Goal: Information Seeking & Learning: Learn about a topic

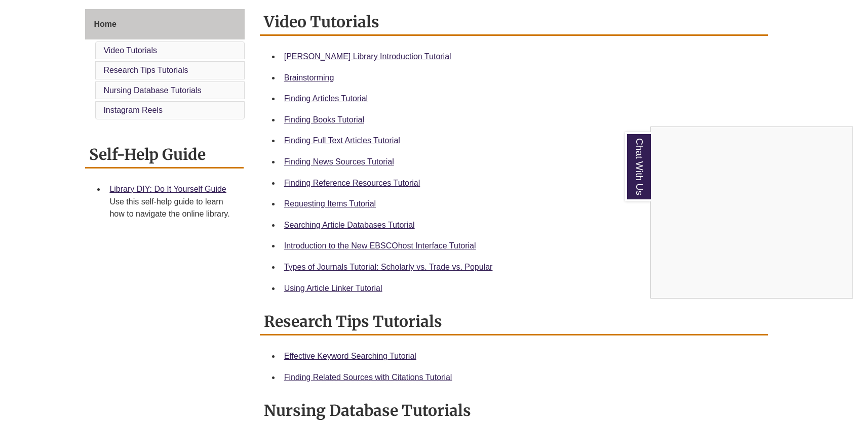
scroll to position [304, 0]
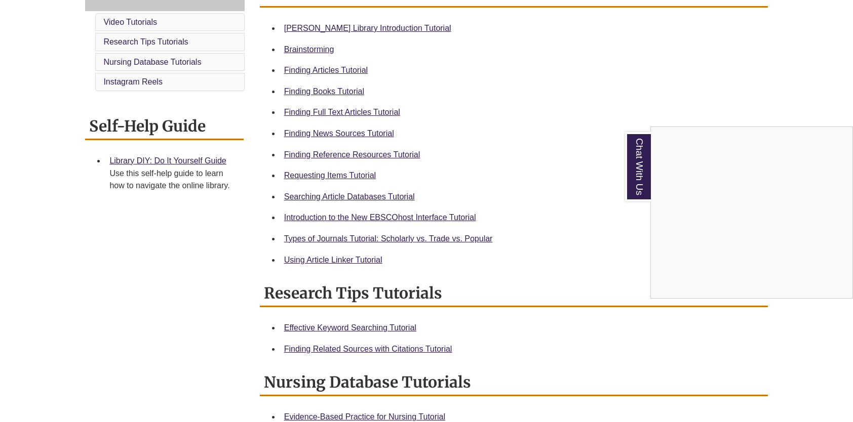
click at [364, 241] on div "Chat With Us" at bounding box center [426, 211] width 853 height 422
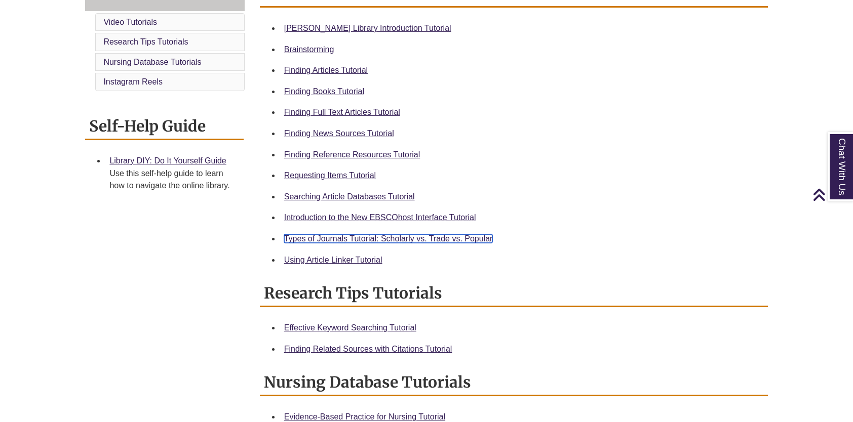
click at [364, 241] on link "Types of Journals Tutorial: Scholarly vs. Trade vs. Popular" at bounding box center [388, 239] width 209 height 9
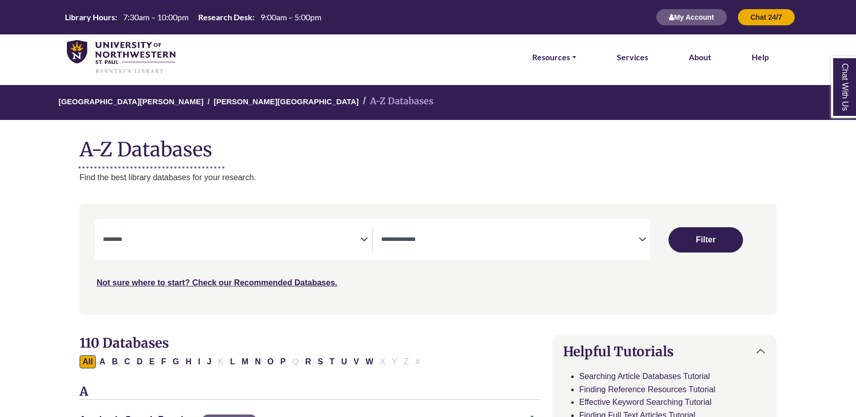
select select "Database Subject Filter"
select select "Database Types Filter"
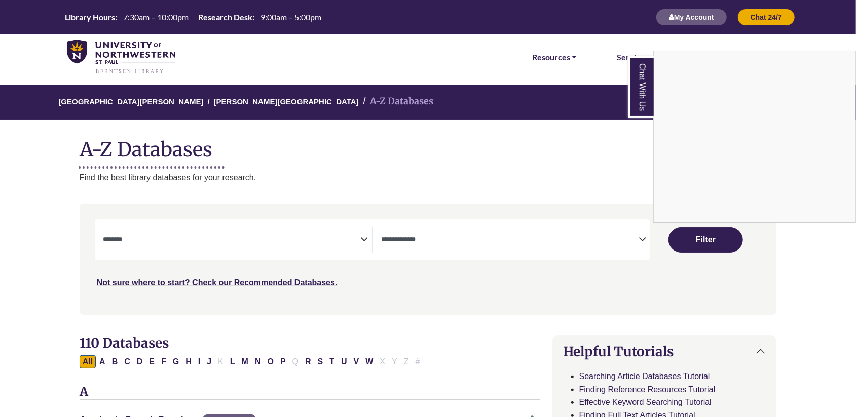
click at [185, 230] on div "Chat With Us" at bounding box center [428, 208] width 856 height 417
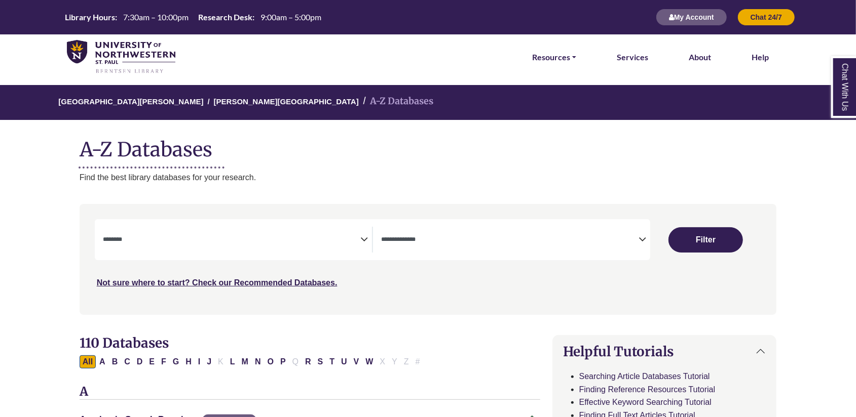
click at [361, 239] on icon "Search filters" at bounding box center [364, 237] width 8 height 15
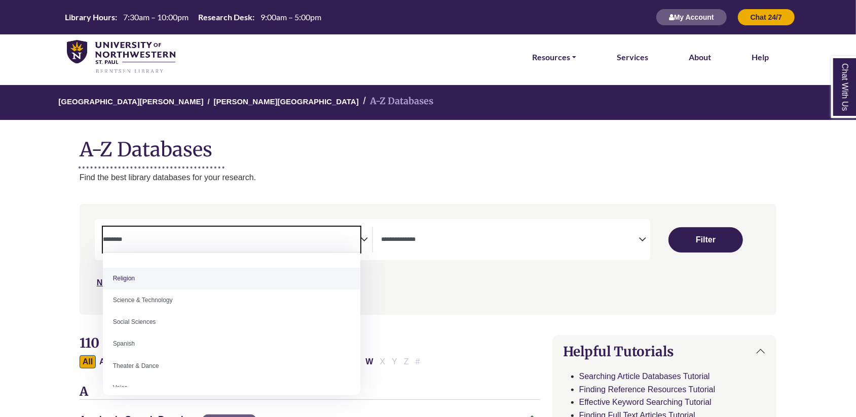
scroll to position [861, 0]
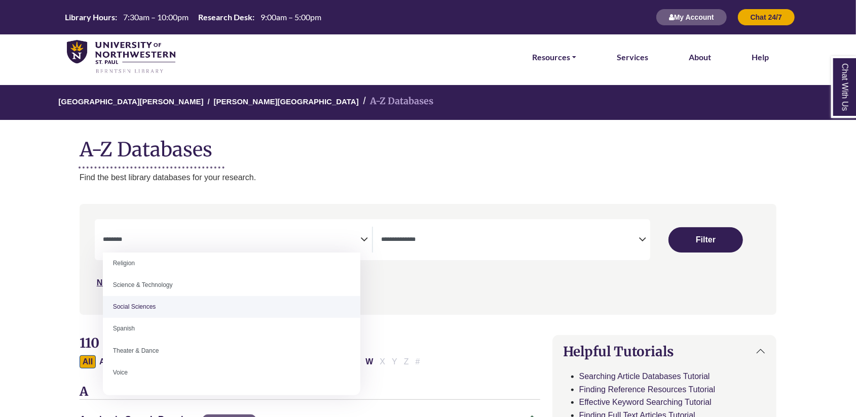
select select "******"
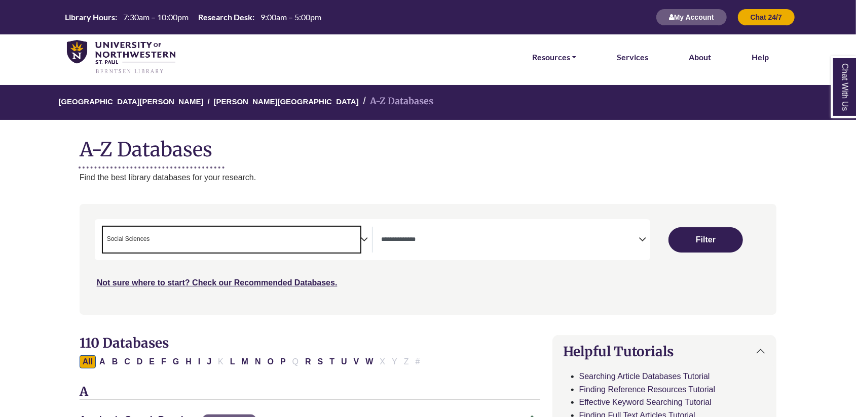
click at [703, 241] on button "Filter" at bounding box center [705, 239] width 74 height 25
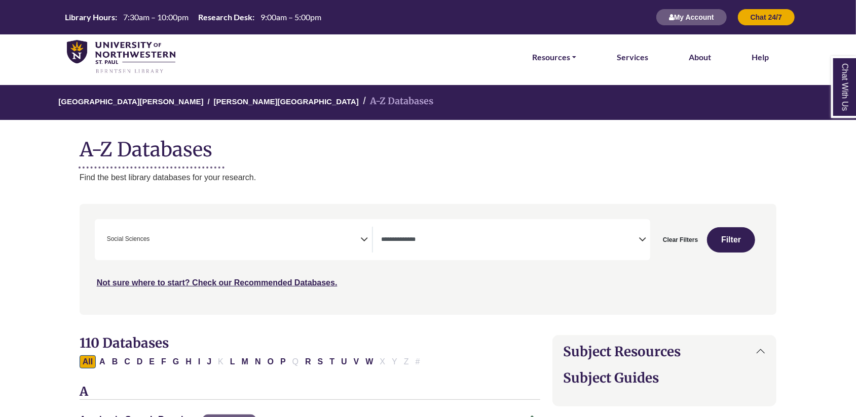
select select "Database Types Filter"
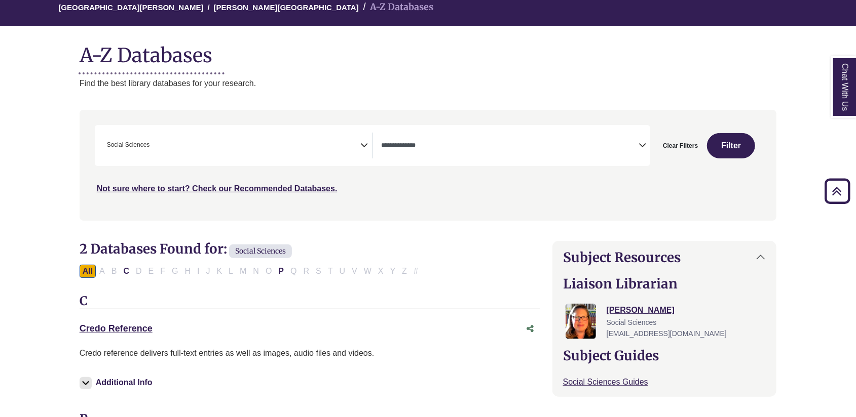
scroll to position [51, 0]
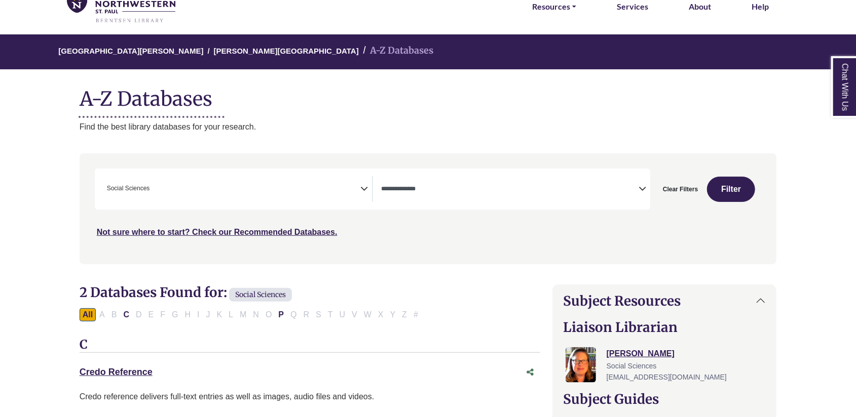
click at [179, 193] on span "× Social Sciences" at bounding box center [231, 189] width 257 height 26
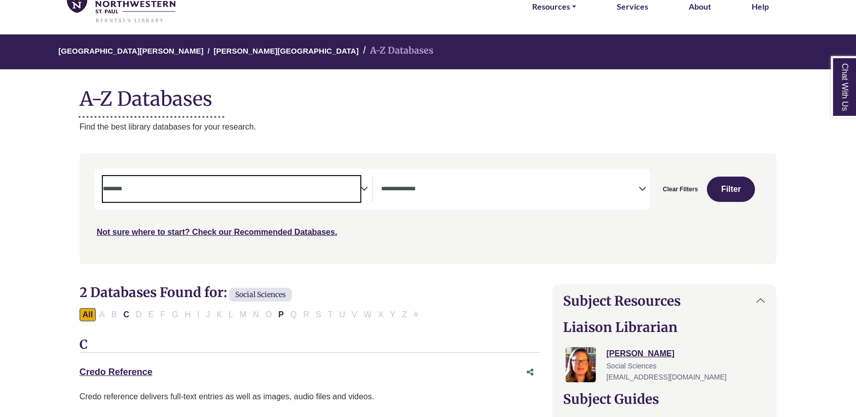
click at [193, 191] on textarea "Search" at bounding box center [231, 190] width 257 height 8
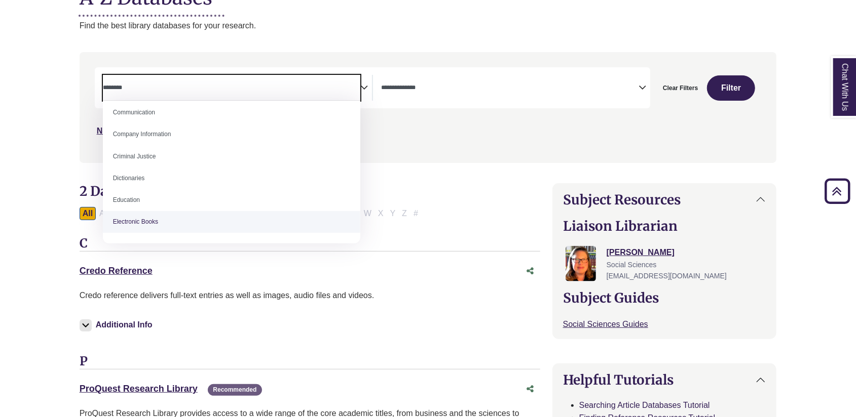
scroll to position [192, 0]
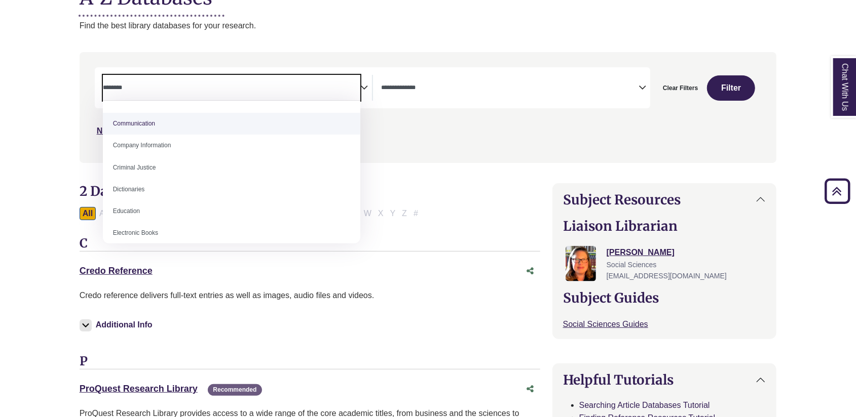
select select "*****"
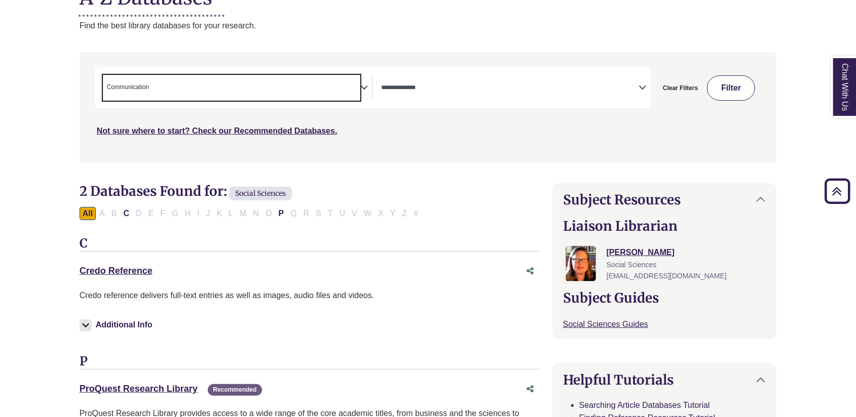
click at [738, 90] on button "Filter" at bounding box center [731, 87] width 48 height 25
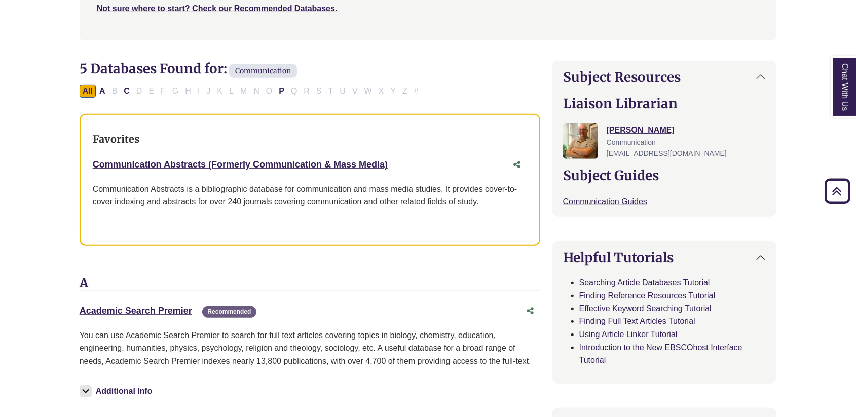
scroll to position [51, 0]
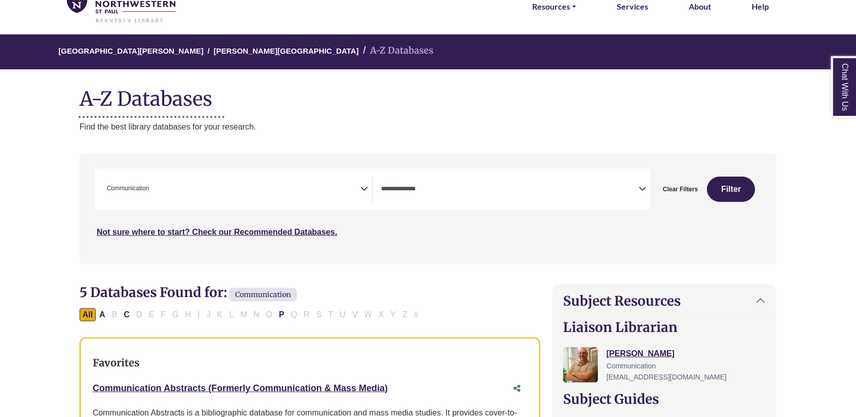
click at [228, 188] on span "× Communication" at bounding box center [231, 189] width 257 height 26
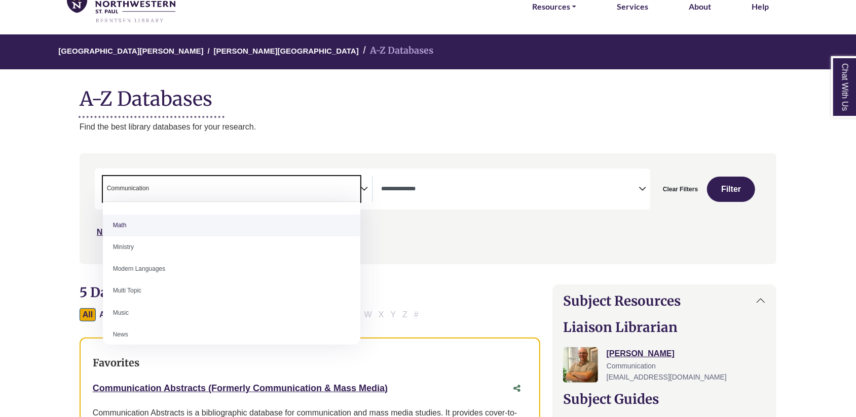
scroll to position [861, 0]
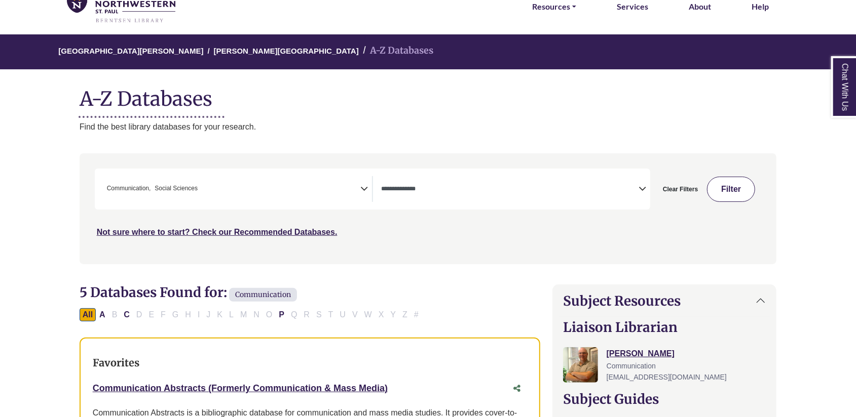
drag, startPoint x: 738, startPoint y: 191, endPoint x: 726, endPoint y: 201, distance: 14.4
click at [737, 191] on button "Filter" at bounding box center [731, 189] width 48 height 25
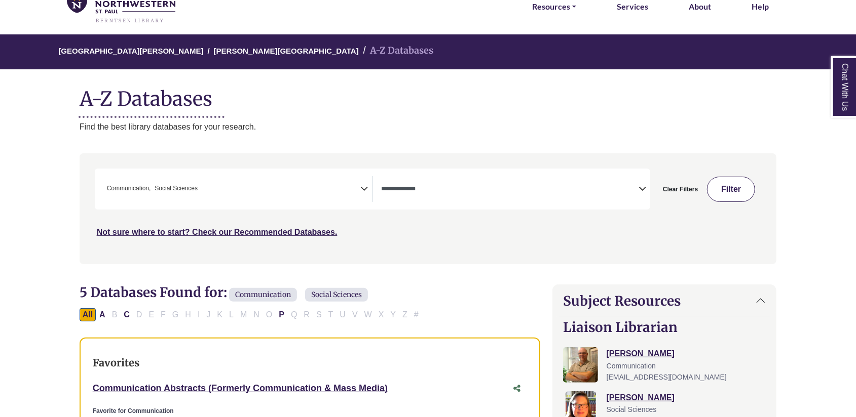
click at [744, 190] on button "Filter" at bounding box center [731, 189] width 48 height 25
select select "Database Types Filter"
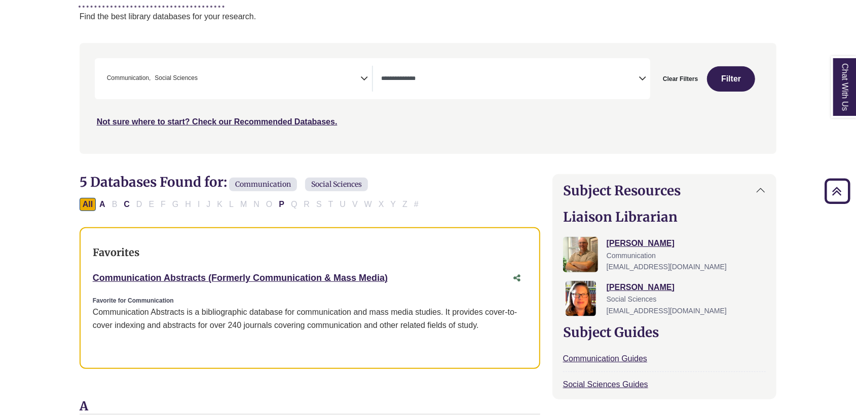
scroll to position [152, 0]
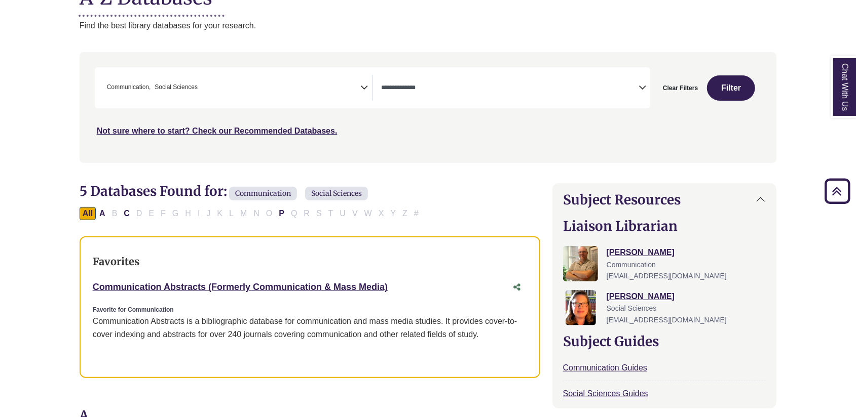
click at [151, 71] on div "**********" at bounding box center [372, 87] width 555 height 41
click at [148, 91] on span "Communication" at bounding box center [129, 88] width 44 height 10
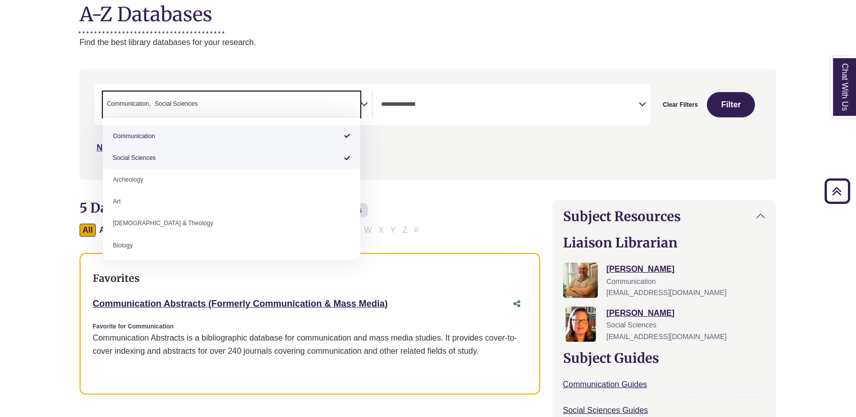
scroll to position [51, 0]
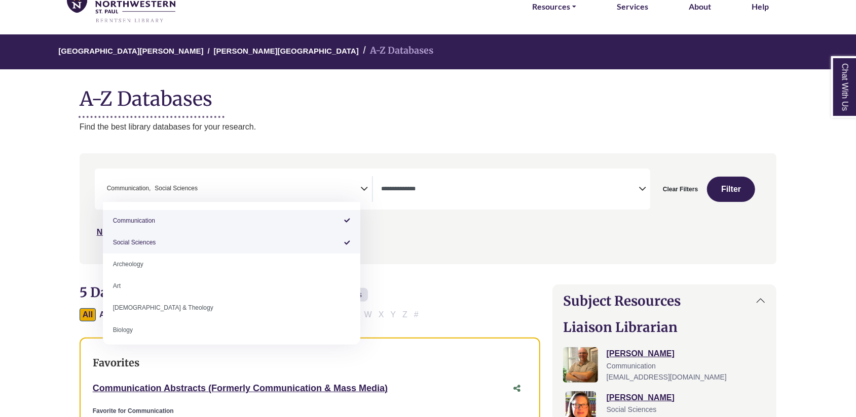
select select "******"
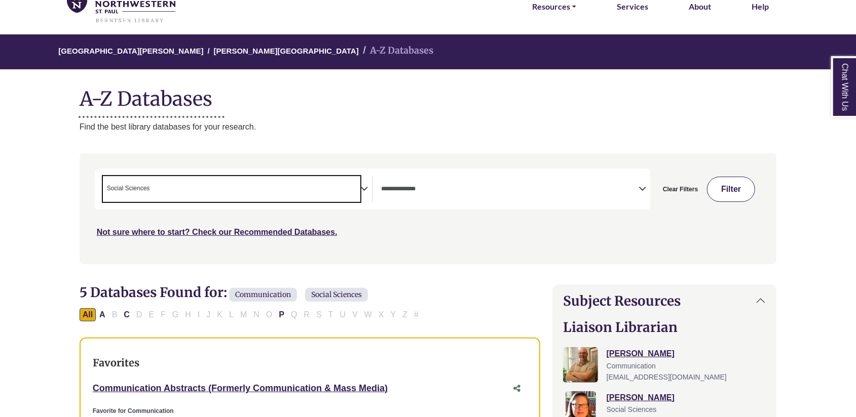
click at [728, 187] on button "Filter" at bounding box center [731, 189] width 48 height 25
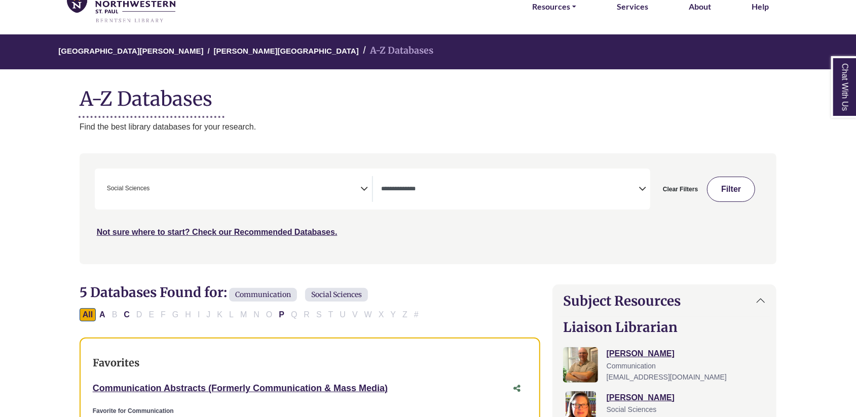
select select "Database Types Filter"
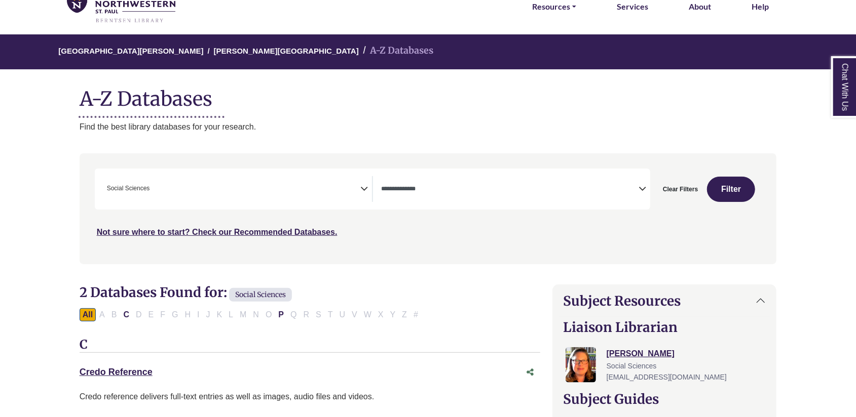
click at [242, 190] on span "× Social Sciences" at bounding box center [231, 189] width 257 height 26
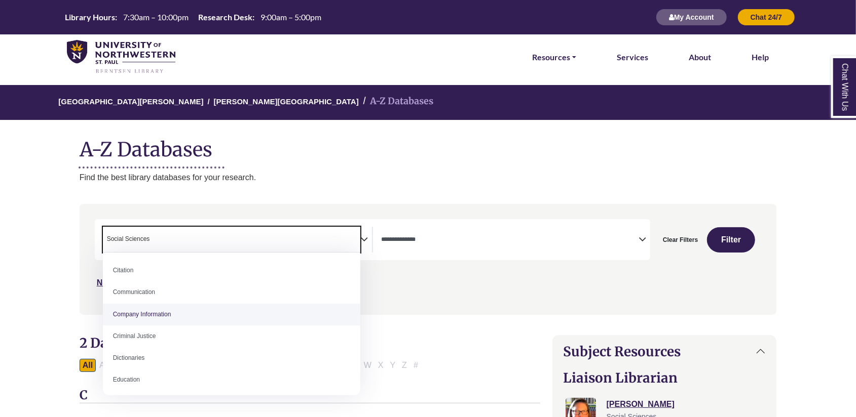
scroll to position [203, 0]
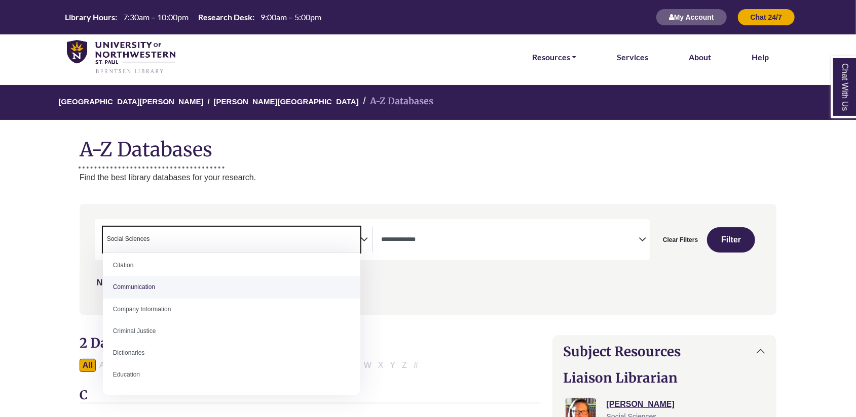
select select "*****"
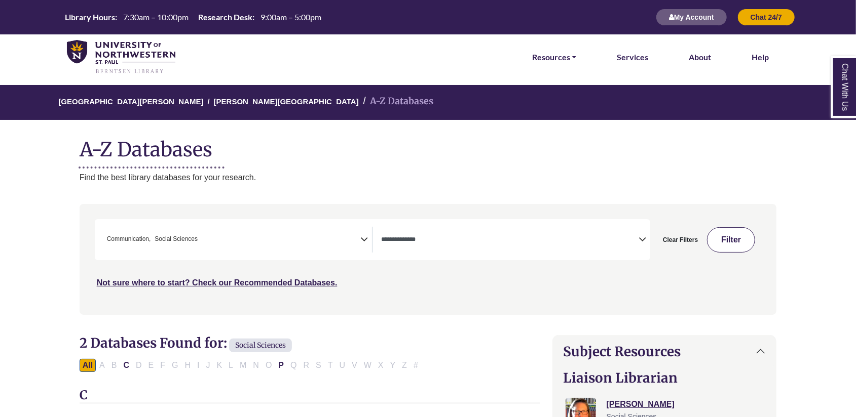
click at [736, 241] on button "Filter" at bounding box center [731, 239] width 48 height 25
select select "Database Types Filter"
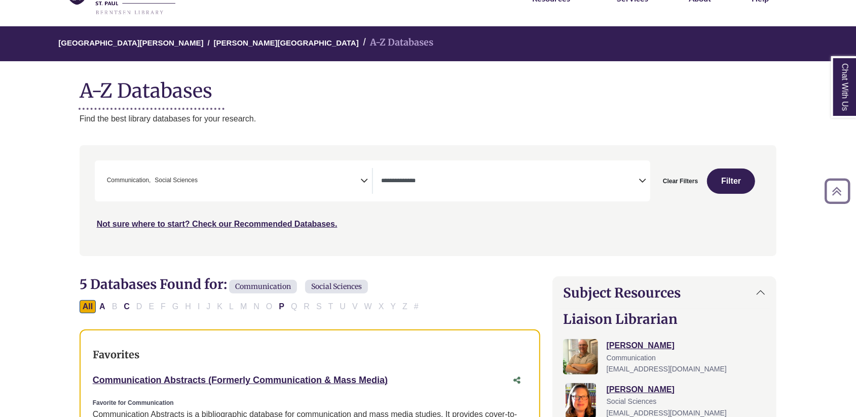
scroll to position [51, 0]
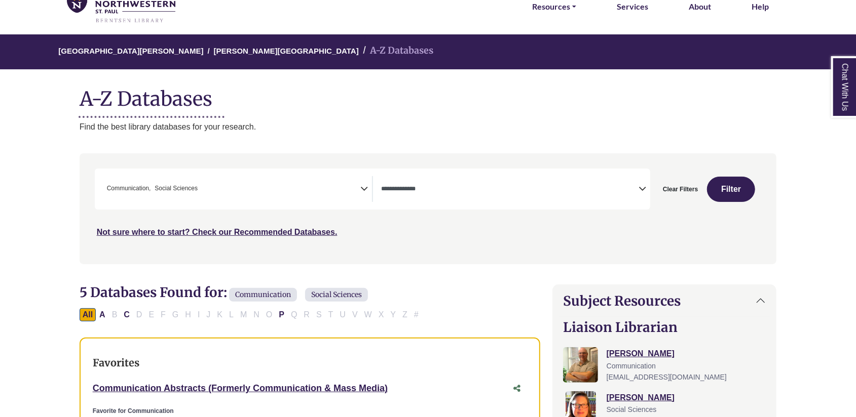
click at [199, 190] on ul "× Communication × Social Sciences" at bounding box center [151, 187] width 97 height 9
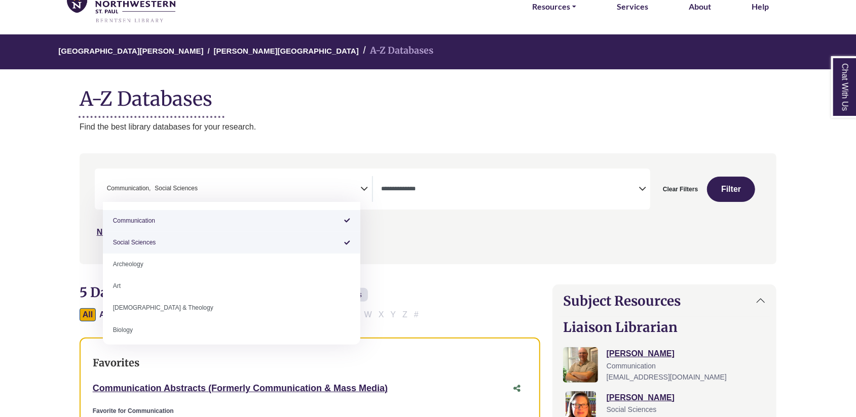
select select "******"
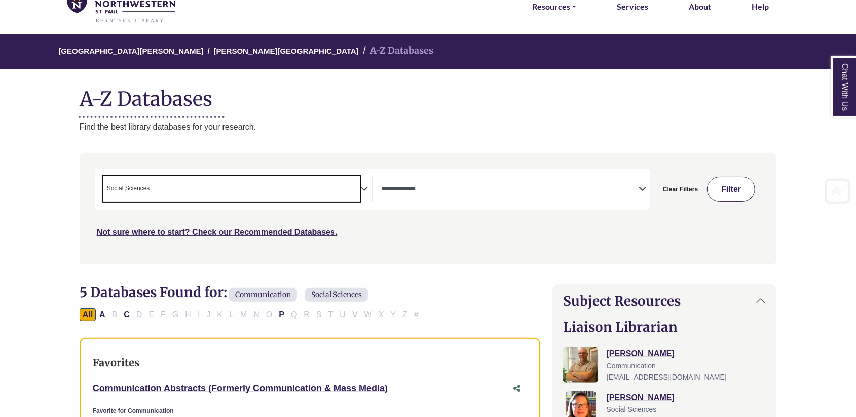
click at [721, 186] on button "Filter" at bounding box center [731, 189] width 48 height 25
select select "Database Types Filter"
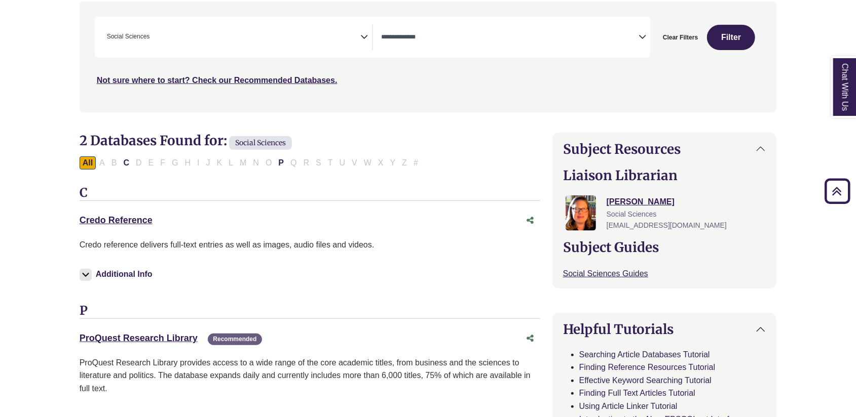
scroll to position [51, 0]
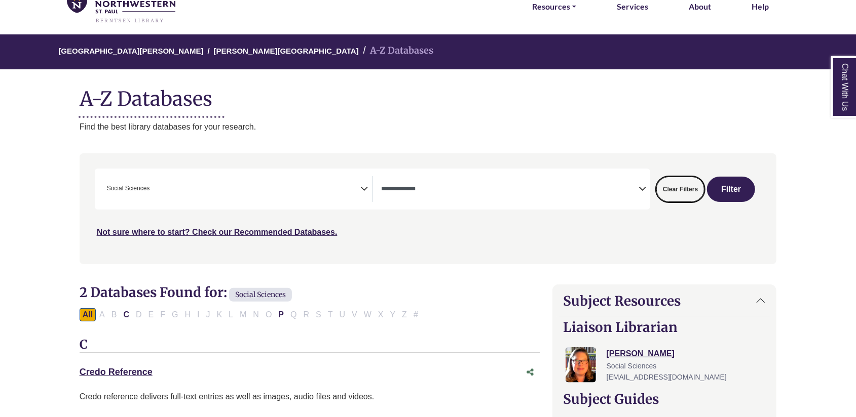
click at [686, 191] on button "Clear Filters" at bounding box center [680, 189] width 48 height 25
select select "Database Subject Filter"
select select "Database Types Filter"
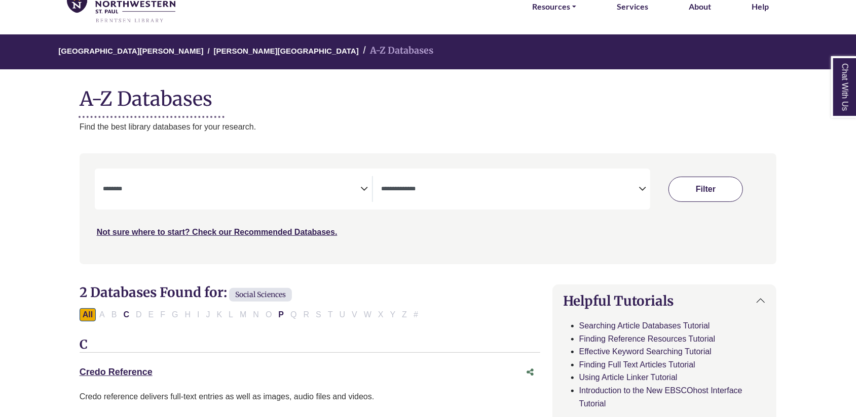
click at [718, 192] on button "Filter" at bounding box center [705, 189] width 74 height 25
select select "Database Subject Filter"
select select "Database Types Filter"
select select "Database Subject Filter"
select select "Database Types Filter"
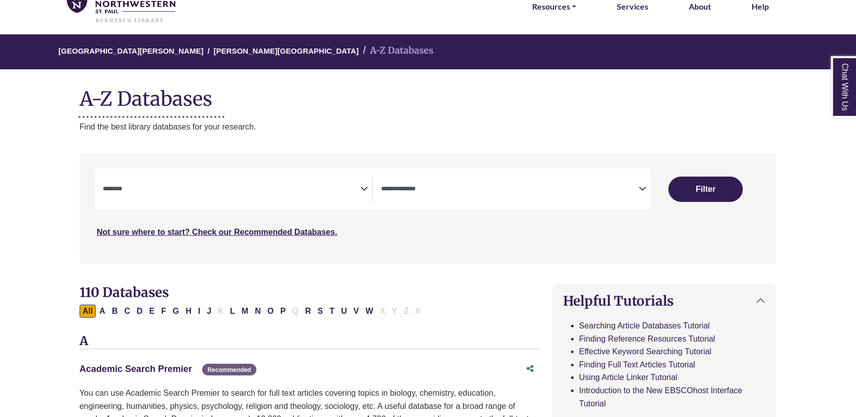
click at [138, 369] on link "Academic Search Premier This link opens in a new window" at bounding box center [136, 369] width 112 height 10
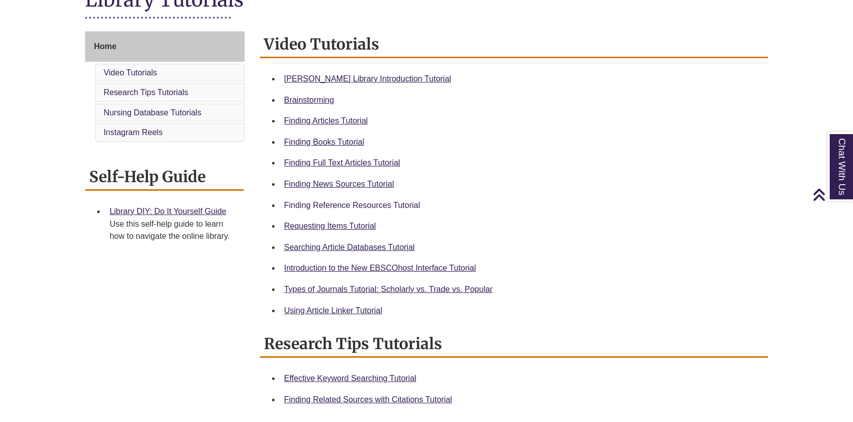
scroll to position [304, 0]
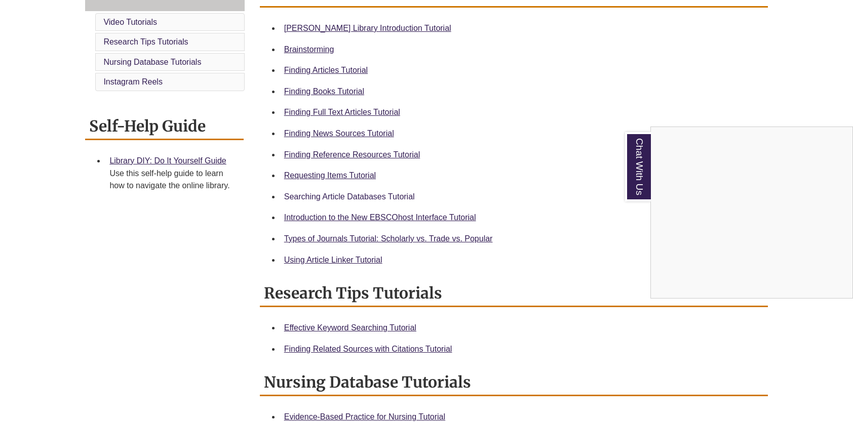
click at [315, 194] on div "Chat With Us" at bounding box center [426, 211] width 853 height 422
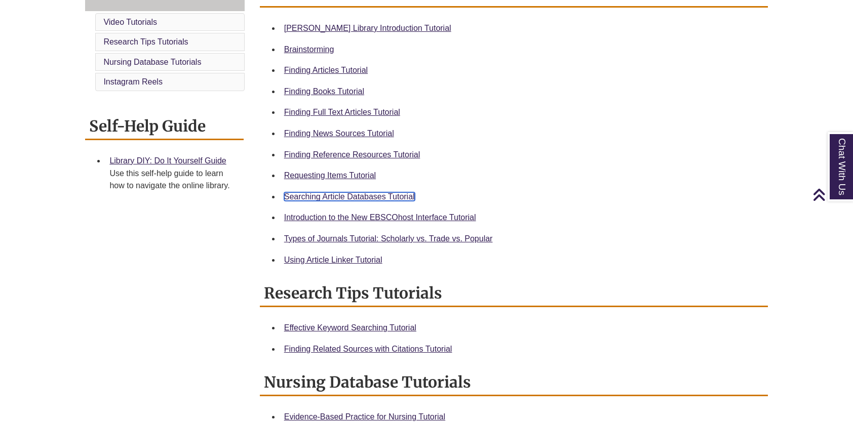
click at [315, 196] on link "Searching Article Databases Tutorial" at bounding box center [349, 196] width 131 height 9
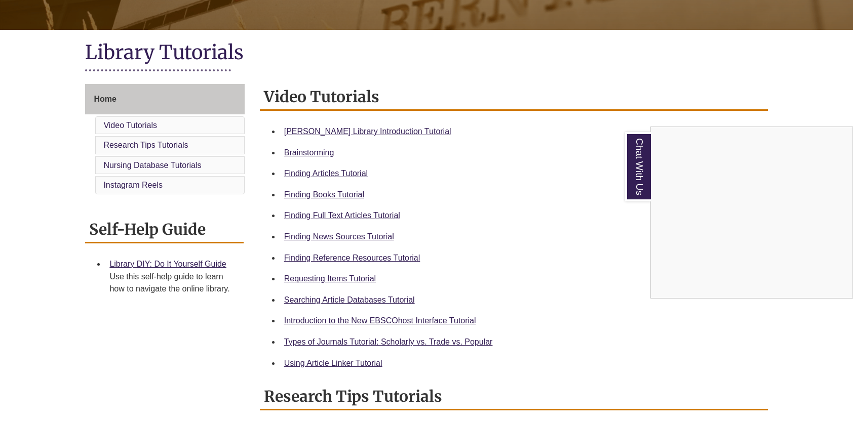
scroll to position [203, 0]
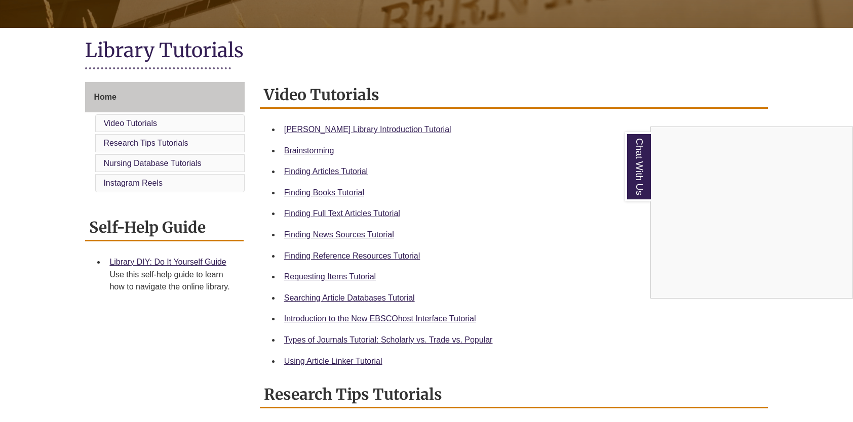
click at [327, 214] on div "Chat With Us" at bounding box center [426, 211] width 853 height 422
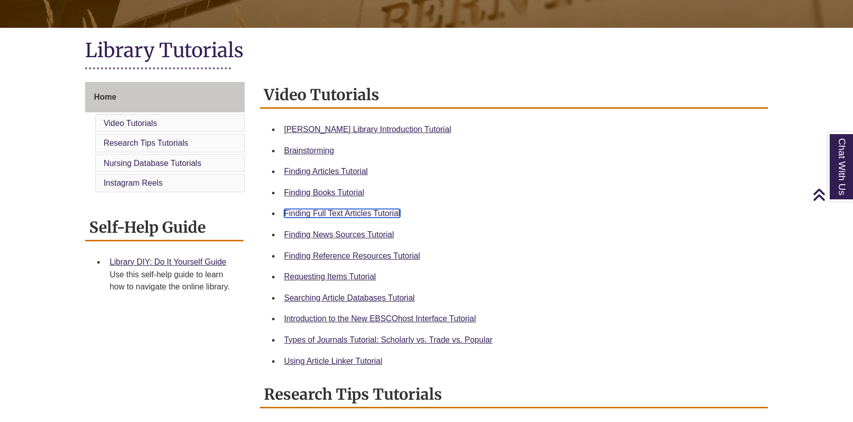
click at [359, 211] on link "Finding Full Text Articles Tutorial" at bounding box center [342, 213] width 116 height 9
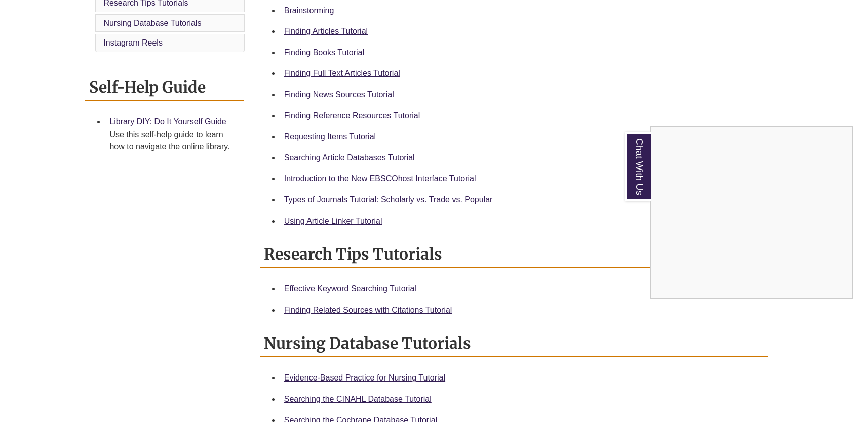
scroll to position [355, 0]
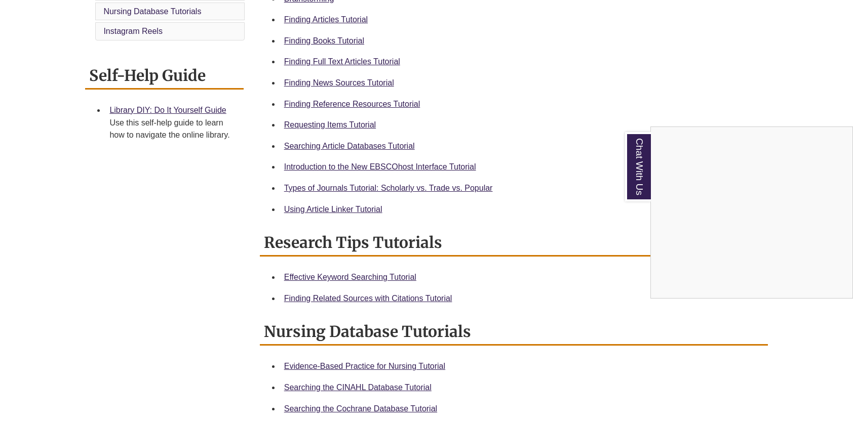
click at [321, 214] on div "Chat With Us" at bounding box center [426, 211] width 853 height 422
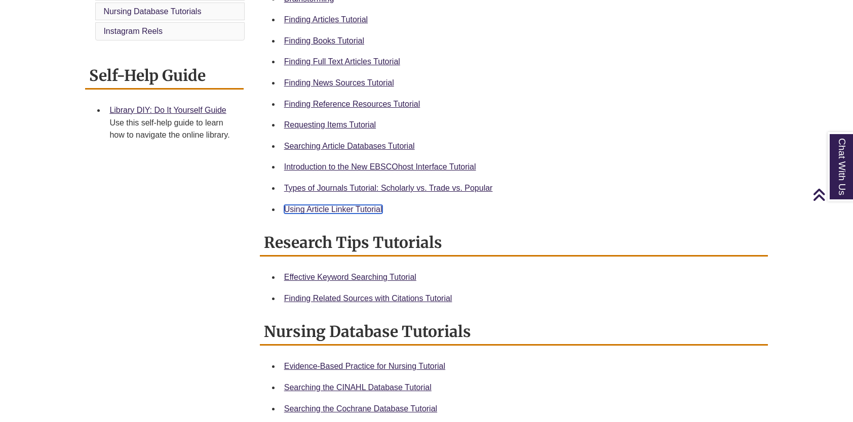
click at [321, 209] on link "Using Article Linker Tutorial" at bounding box center [333, 209] width 98 height 9
